Goal: Task Accomplishment & Management: Manage account settings

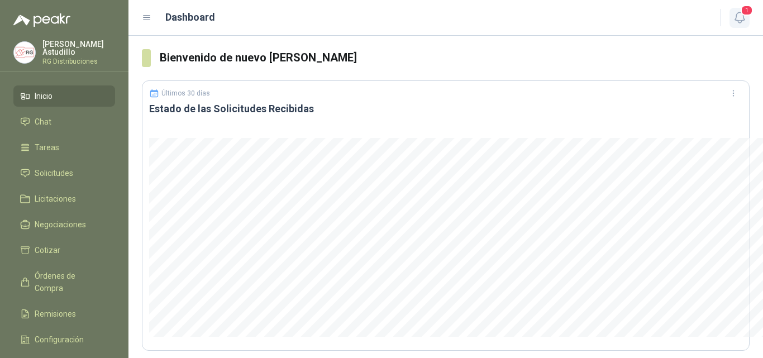
click at [748, 19] on button "1" at bounding box center [740, 18] width 20 height 20
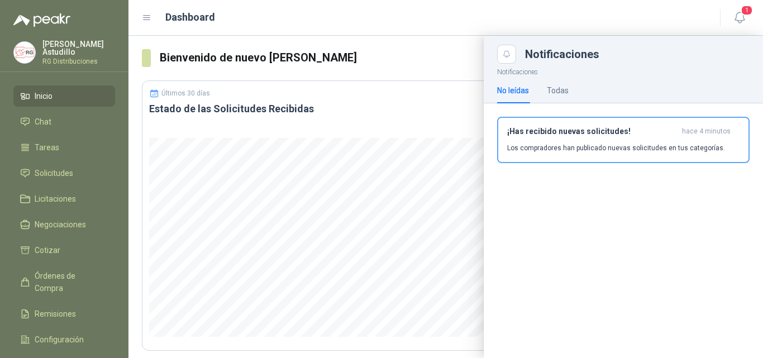
click at [584, 137] on div "¡Has recibido nuevas solicitudes! hace 4 minutos Los compradores han publicado …" at bounding box center [623, 140] width 232 height 26
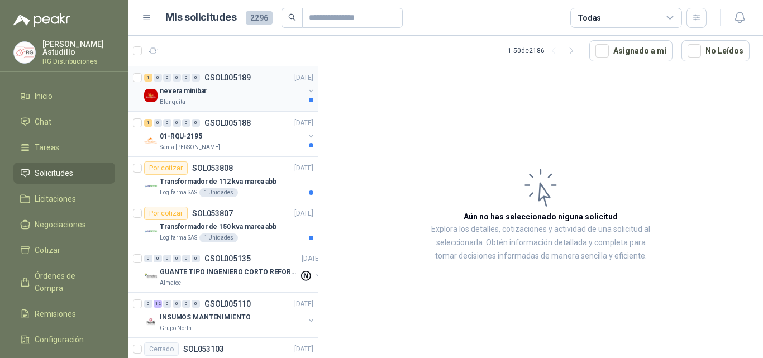
click at [250, 96] on div "nevera minibar" at bounding box center [232, 90] width 145 height 13
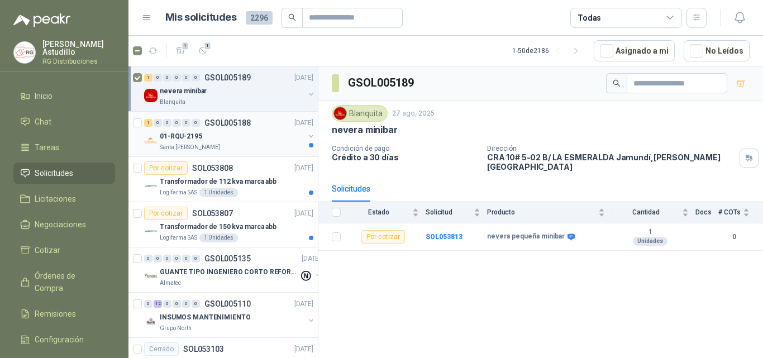
click at [217, 145] on div "Santa [PERSON_NAME]" at bounding box center [232, 147] width 145 height 9
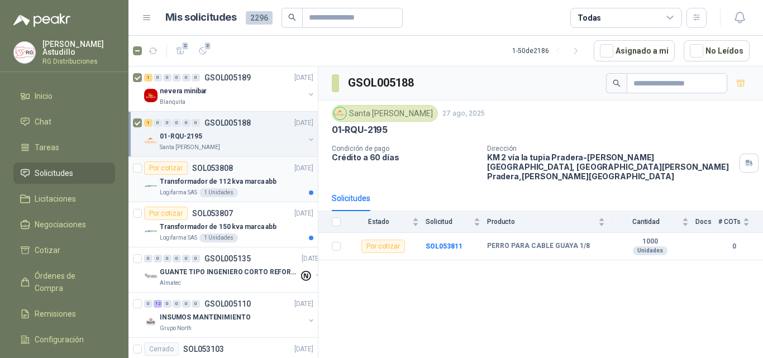
click at [212, 169] on p "SOL053808" at bounding box center [212, 168] width 41 height 8
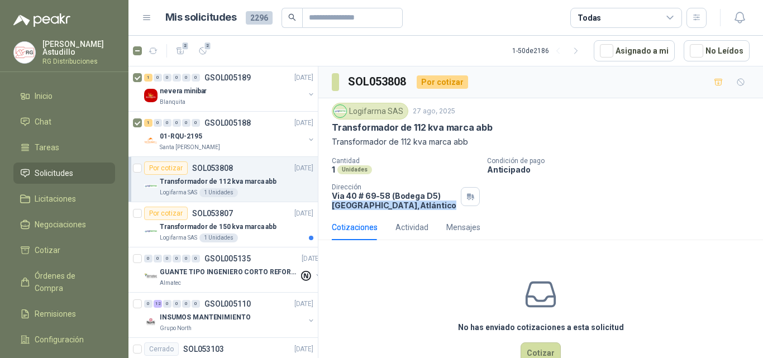
drag, startPoint x: 332, startPoint y: 204, endPoint x: 414, endPoint y: 209, distance: 82.3
click at [414, 209] on div "Logifarma SAS [DATE] Transformador de 112 kva marca abb Transformador de 112 kv…" at bounding box center [540, 156] width 445 height 116
drag, startPoint x: 334, startPoint y: 199, endPoint x: 398, endPoint y: 203, distance: 64.4
click at [396, 203] on p "[STREET_ADDRESS]" at bounding box center [394, 200] width 125 height 19
click at [599, 216] on div "Cotizaciones Actividad Mensajes" at bounding box center [541, 228] width 418 height 26
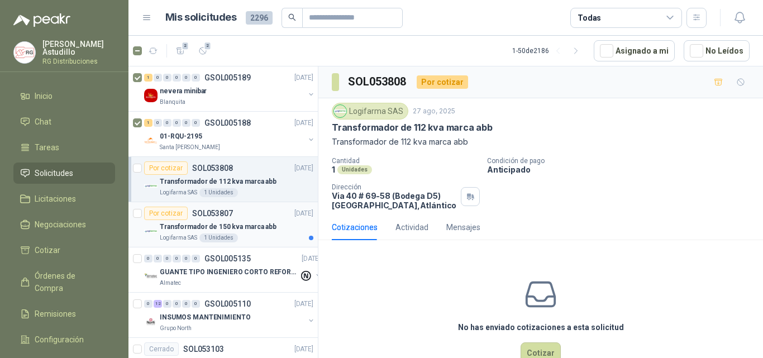
click at [230, 224] on p "Transformador de 150 kva marca abb" at bounding box center [218, 227] width 117 height 11
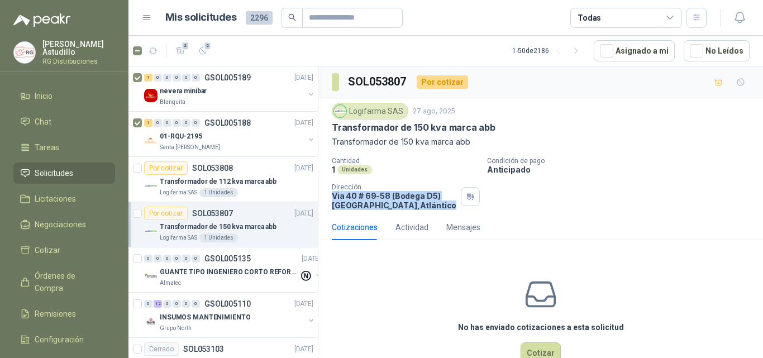
drag, startPoint x: 334, startPoint y: 193, endPoint x: 420, endPoint y: 211, distance: 87.3
click at [419, 211] on div "Logifarma SAS [DATE] Transformador de 150 kva marca abb Transformador de 150 kv…" at bounding box center [540, 156] width 445 height 116
click at [593, 204] on div "Cantidad 1 Unidades Condición de pago Anticipado Dirección [STREET_ADDRESS]" at bounding box center [541, 183] width 418 height 53
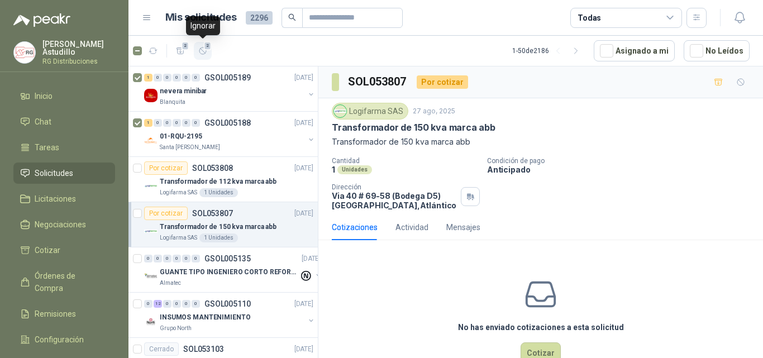
click at [206, 45] on span "2" at bounding box center [208, 45] width 8 height 9
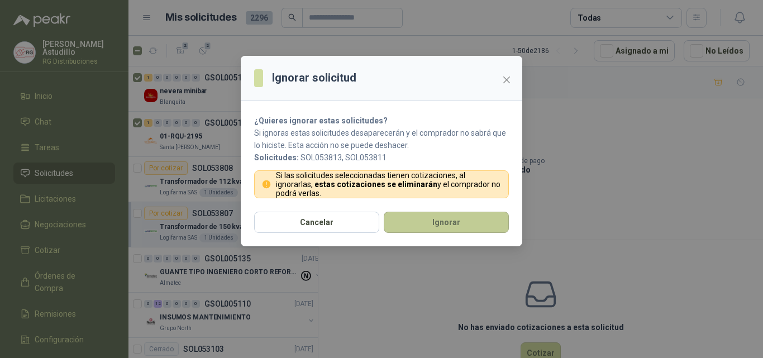
click at [416, 226] on button "Ignorar" at bounding box center [446, 222] width 125 height 21
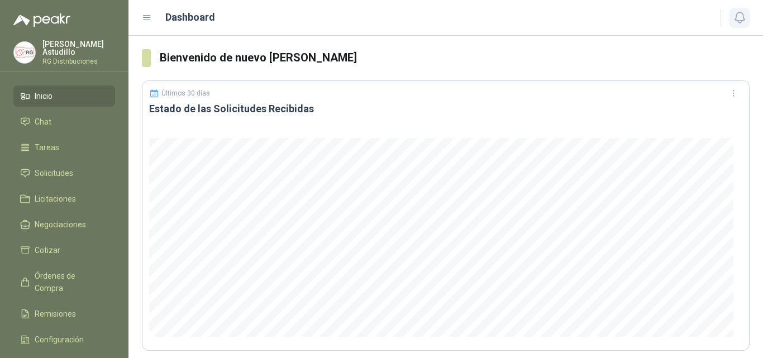
click at [739, 15] on icon "button" at bounding box center [740, 18] width 14 height 14
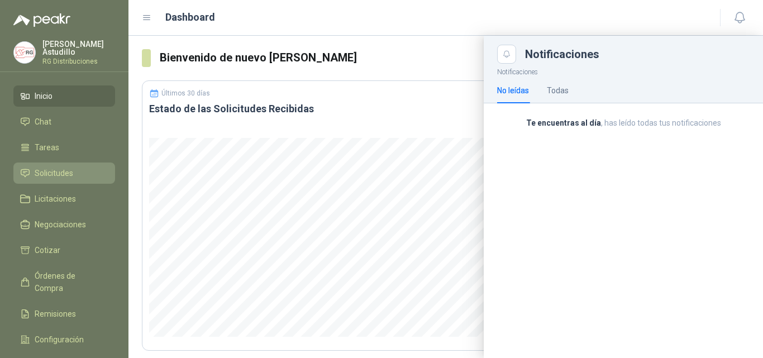
click at [64, 169] on span "Solicitudes" at bounding box center [54, 173] width 39 height 12
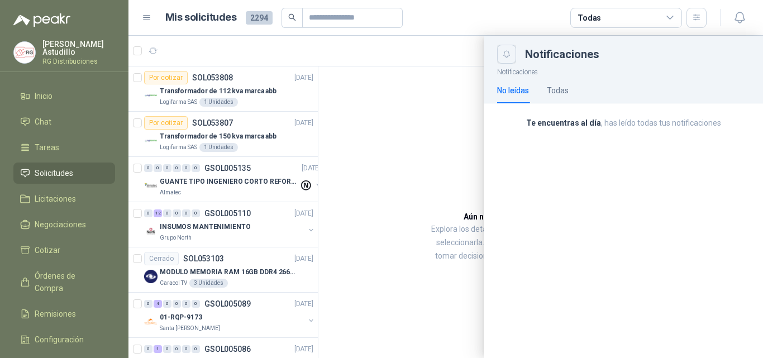
click at [501, 55] on button "Close" at bounding box center [506, 54] width 19 height 19
